Goal: Transaction & Acquisition: Subscribe to service/newsletter

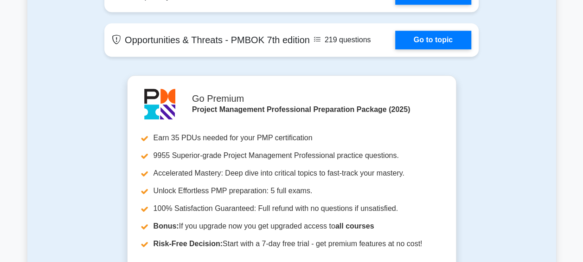
scroll to position [2223, 0]
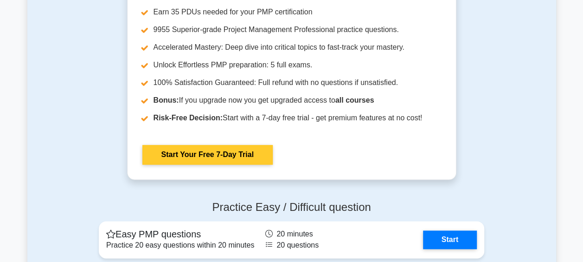
click at [202, 150] on link "Start Your Free 7-Day Trial" at bounding box center [207, 154] width 130 height 19
